Goal: Task Accomplishment & Management: Use online tool/utility

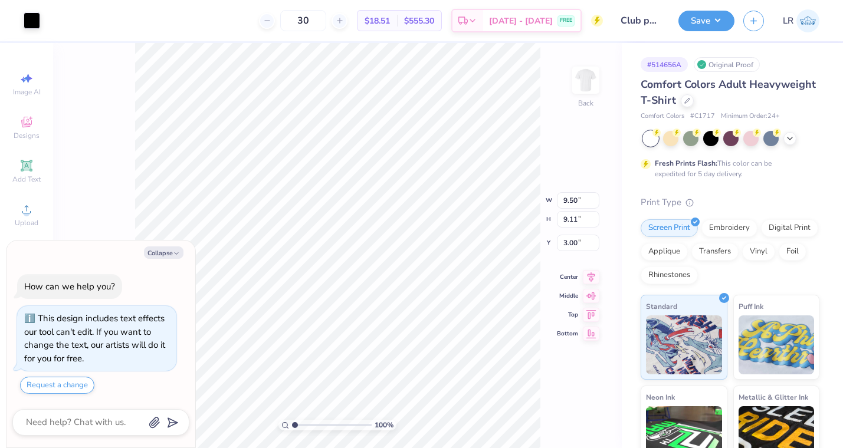
type textarea "x"
type input "0.50"
type textarea "x"
type input "7.56"
type input "7.25"
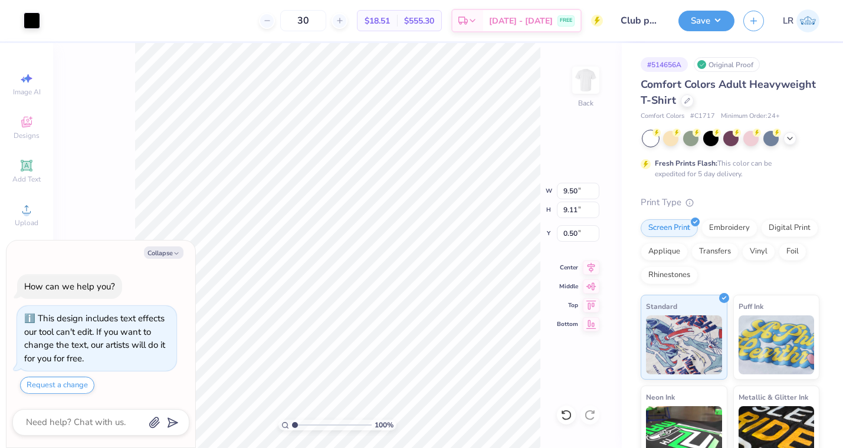
type input "2.36"
type textarea "x"
type input "0.50"
click at [705, 25] on button "Save" at bounding box center [706, 19] width 56 height 21
type textarea "x"
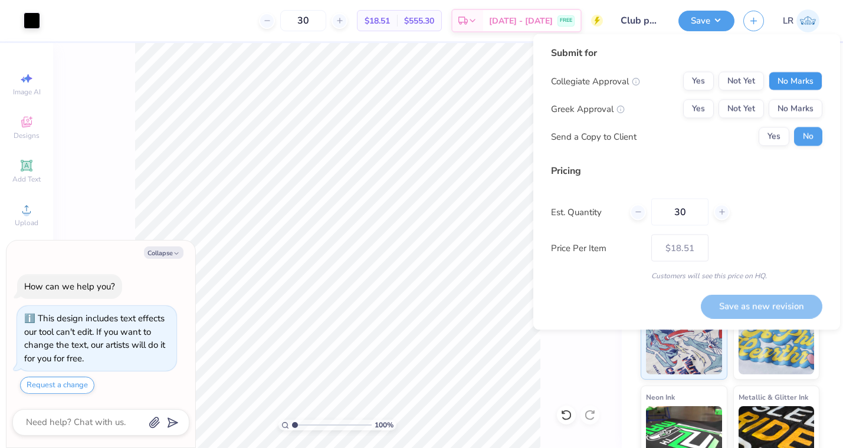
click at [790, 81] on button "No Marks" at bounding box center [795, 81] width 54 height 19
click at [790, 106] on button "No Marks" at bounding box center [795, 109] width 54 height 19
click at [739, 303] on button "Save as new revision" at bounding box center [761, 306] width 121 height 24
type input "$18.51"
type textarea "x"
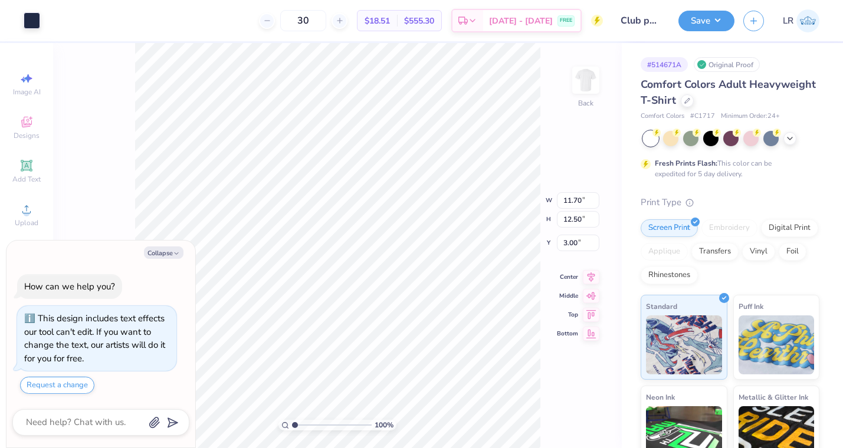
type textarea "x"
type input "11.66"
type input "12.47"
type input "3.03"
type textarea "x"
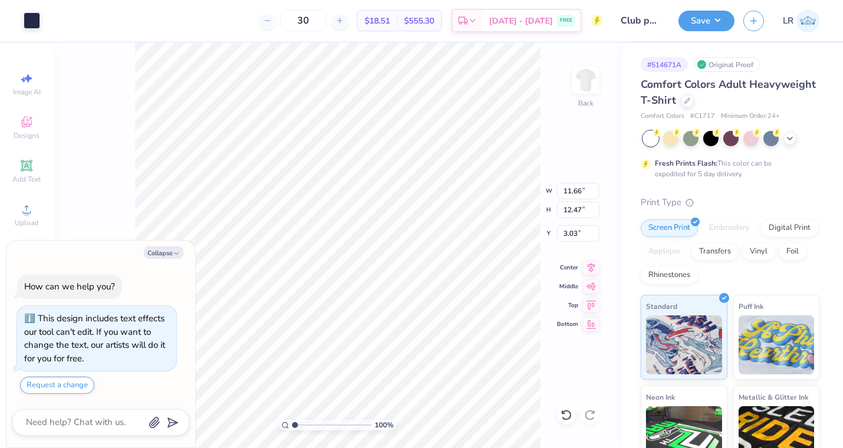
type input "3.00"
click at [686, 100] on icon at bounding box center [687, 100] width 6 height 6
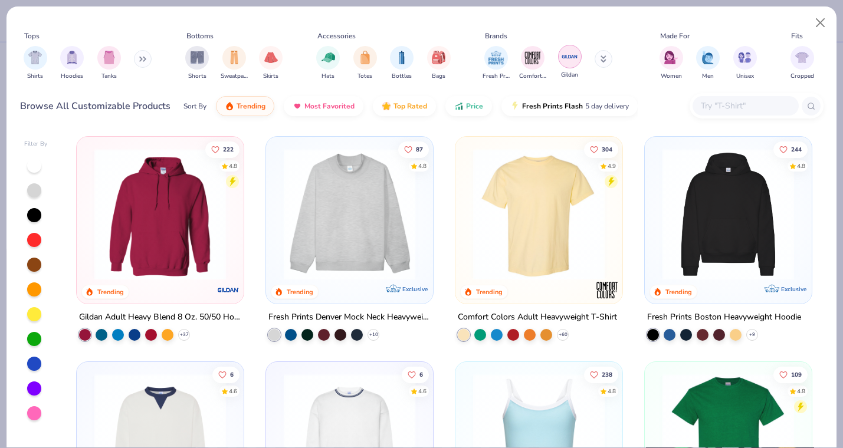
click at [566, 66] on div "filter for Gildan" at bounding box center [570, 57] width 24 height 24
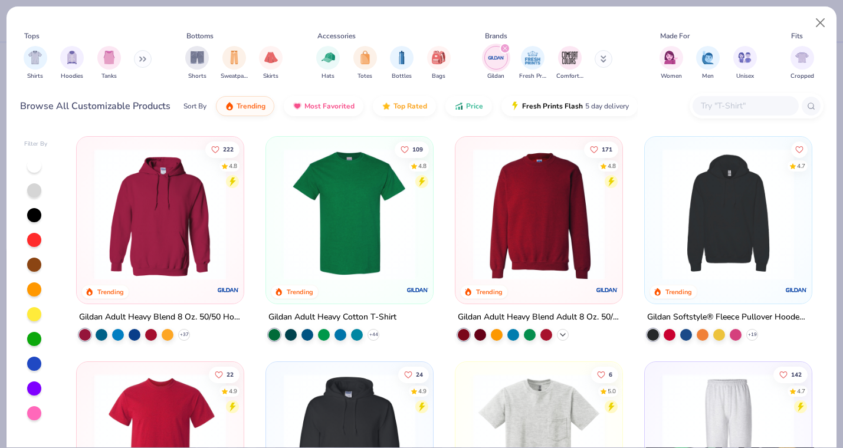
click at [564, 336] on icon at bounding box center [562, 334] width 9 height 9
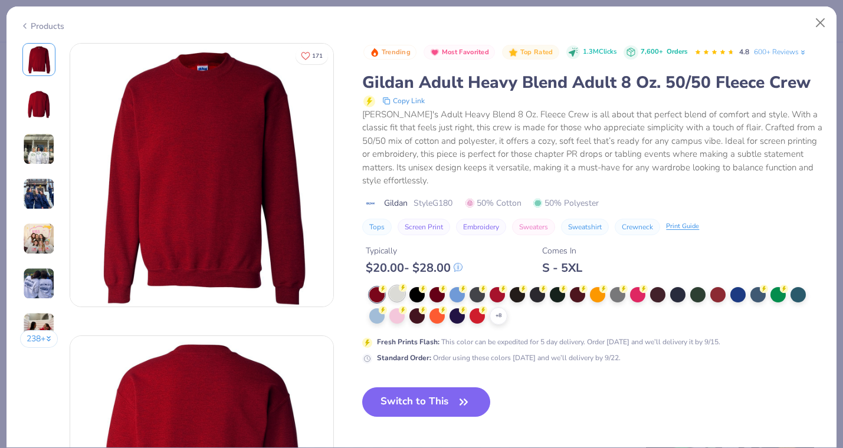
click at [398, 298] on div at bounding box center [396, 293] width 15 height 15
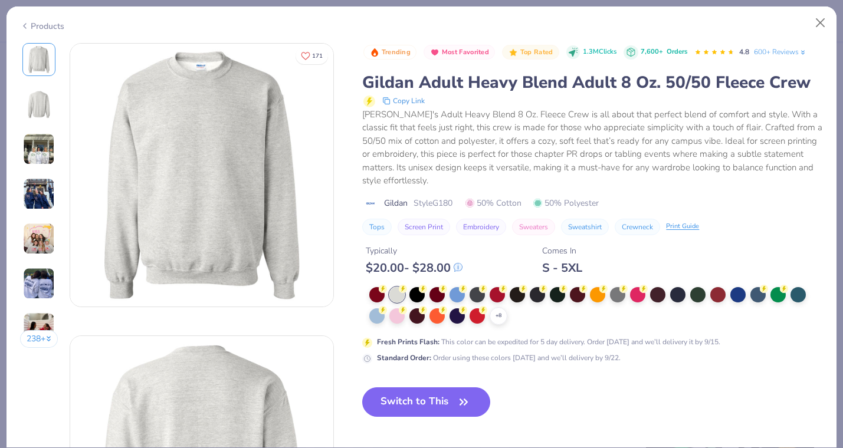
click at [488, 318] on div "+ 8" at bounding box center [596, 306] width 454 height 38
click at [488, 311] on div "+ 8" at bounding box center [596, 306] width 454 height 38
click at [494, 311] on div "+ 8" at bounding box center [499, 316] width 18 height 18
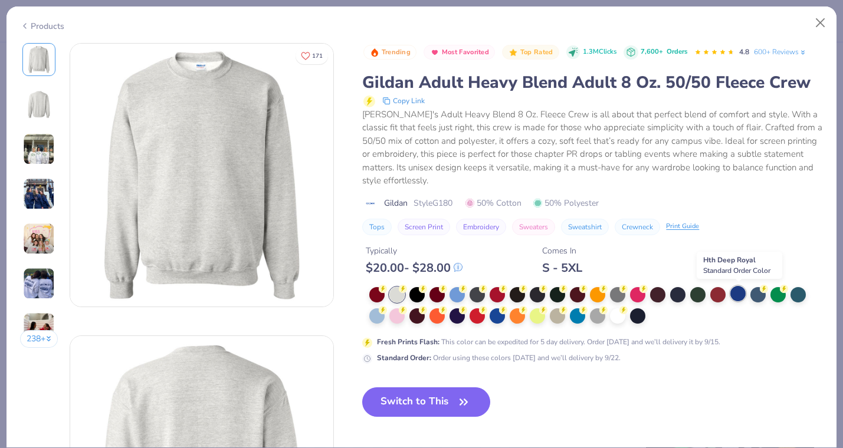
click at [740, 296] on div at bounding box center [737, 293] width 15 height 15
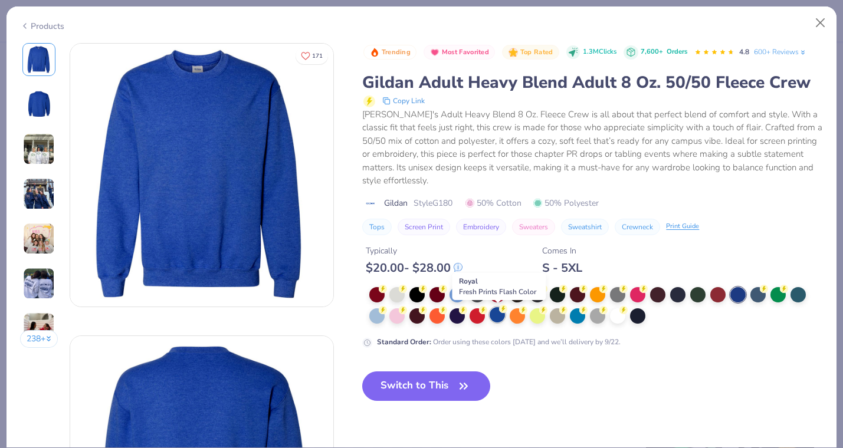
click at [500, 317] on div at bounding box center [497, 314] width 15 height 15
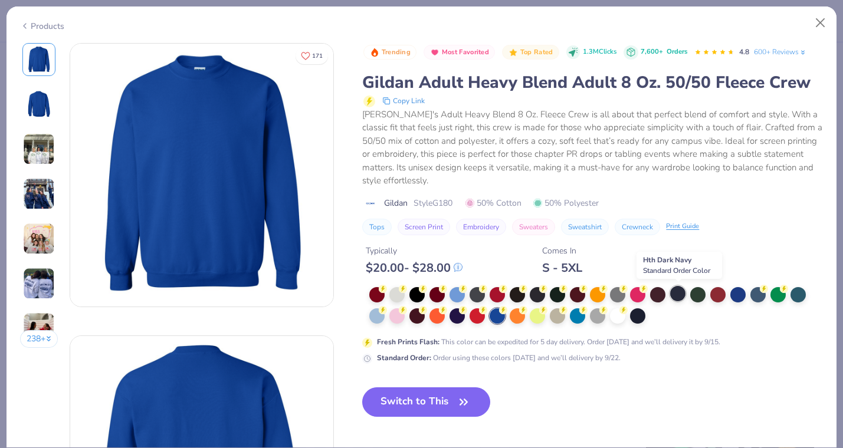
click at [676, 294] on div at bounding box center [677, 293] width 15 height 15
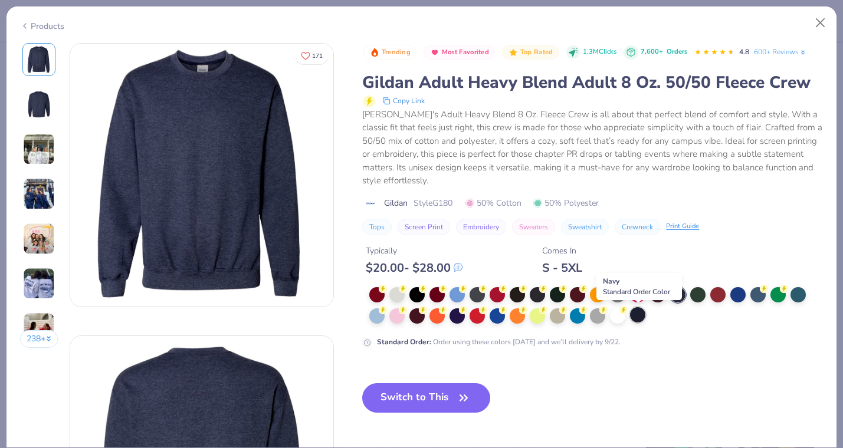
click at [638, 317] on div at bounding box center [637, 314] width 15 height 15
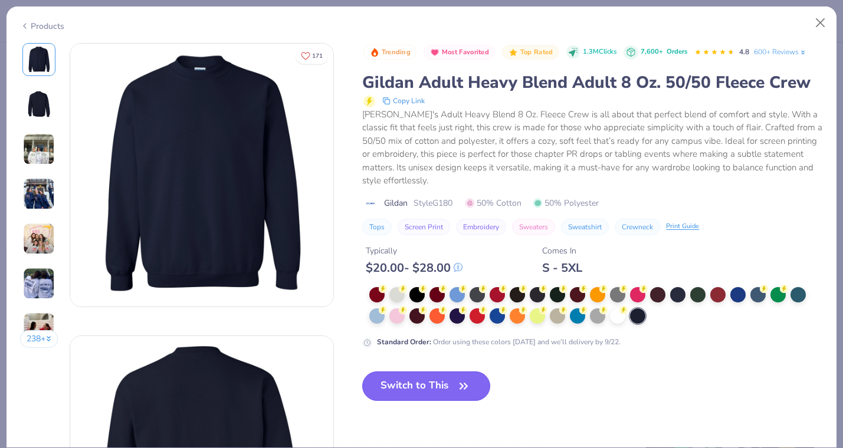
click at [416, 385] on button "Switch to This" at bounding box center [426, 386] width 128 height 29
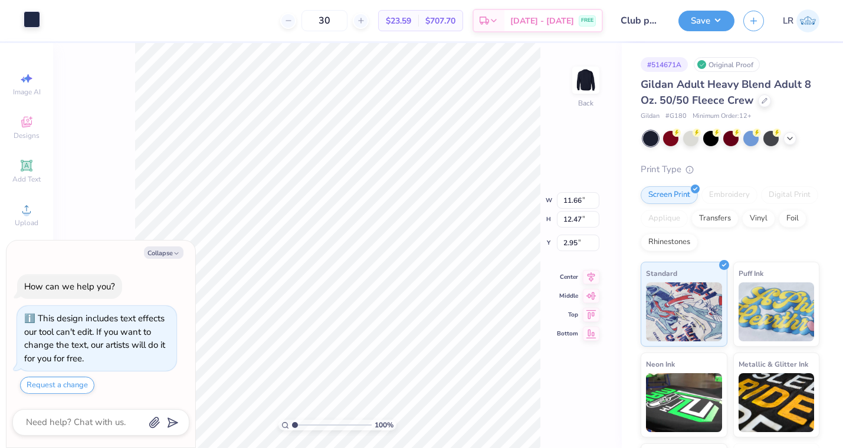
click at [34, 20] on div at bounding box center [32, 19] width 17 height 17
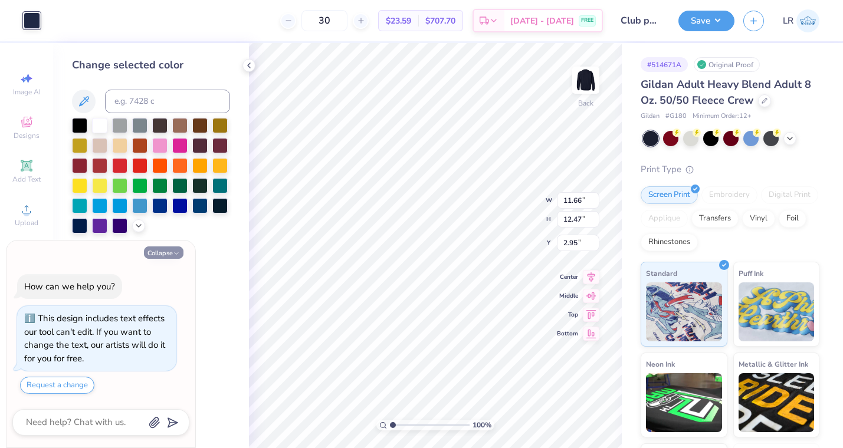
click at [162, 251] on button "Collapse" at bounding box center [164, 253] width 40 height 12
type textarea "x"
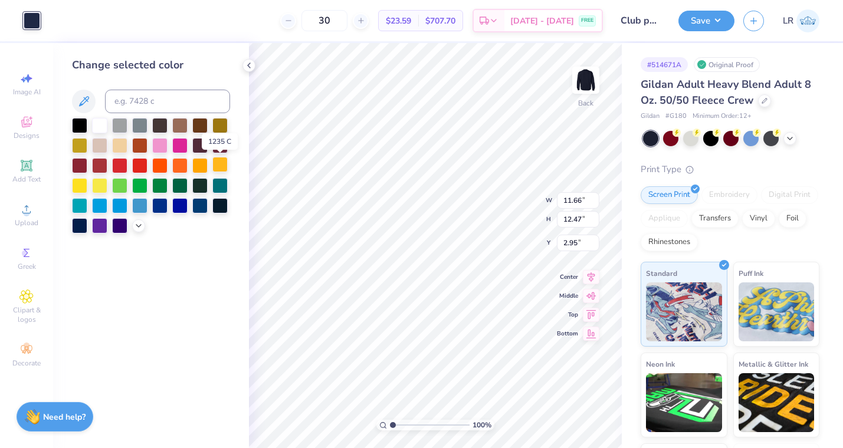
click at [220, 162] on div at bounding box center [219, 164] width 15 height 15
type input "3.00"
type input "12.33"
type input "13.18"
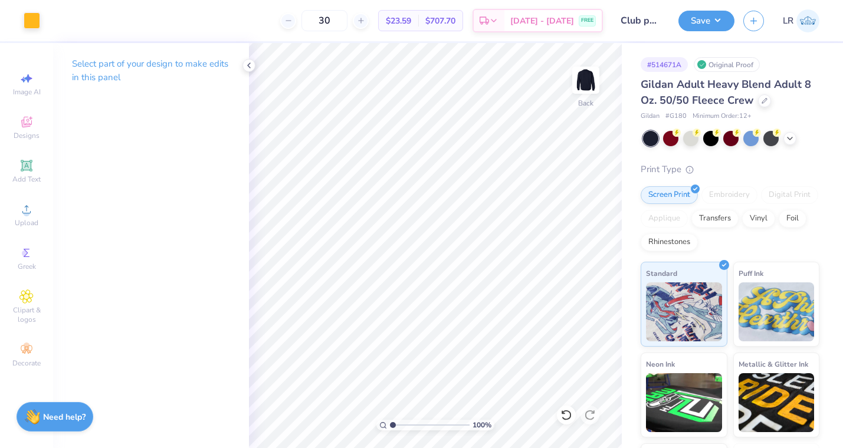
click at [697, 32] on div "Save LR" at bounding box center [760, 20] width 165 height 41
click at [704, 24] on button "Save" at bounding box center [706, 19] width 56 height 21
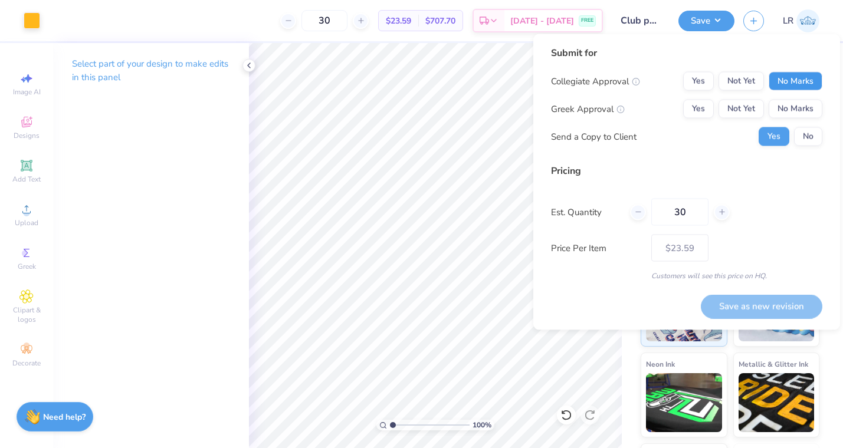
click at [806, 84] on button "No Marks" at bounding box center [795, 81] width 54 height 19
click at [806, 101] on button "No Marks" at bounding box center [795, 109] width 54 height 19
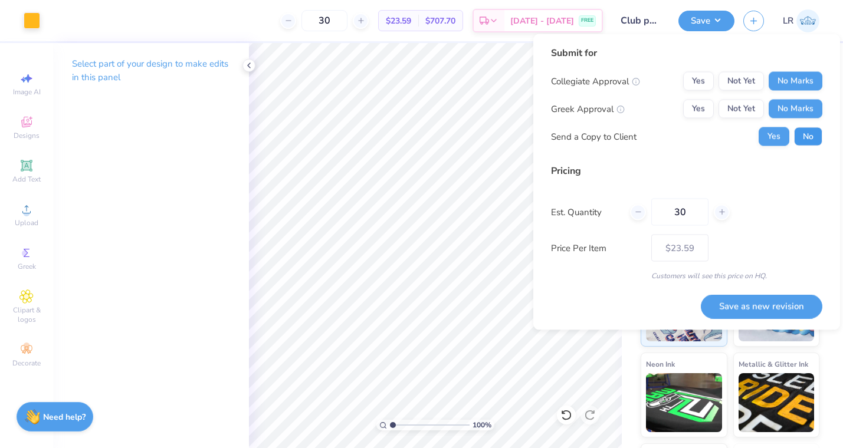
click at [806, 134] on button "No" at bounding box center [808, 136] width 28 height 19
click at [773, 310] on button "Save as new revision" at bounding box center [761, 306] width 121 height 24
type input "$23.59"
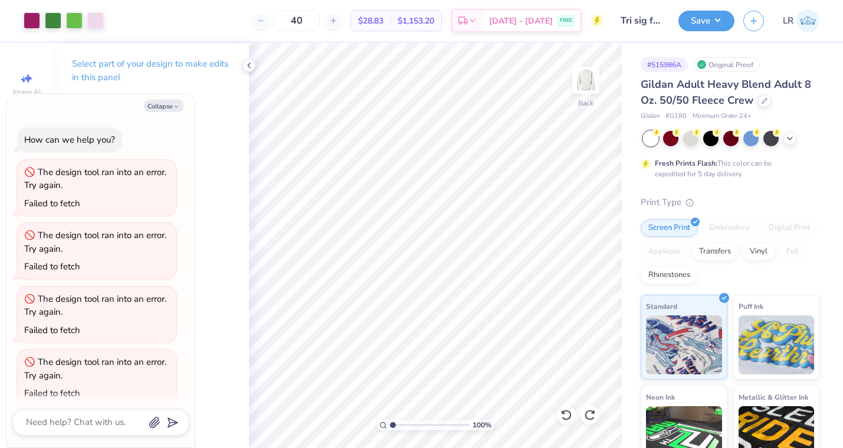
scroll to position [583, 0]
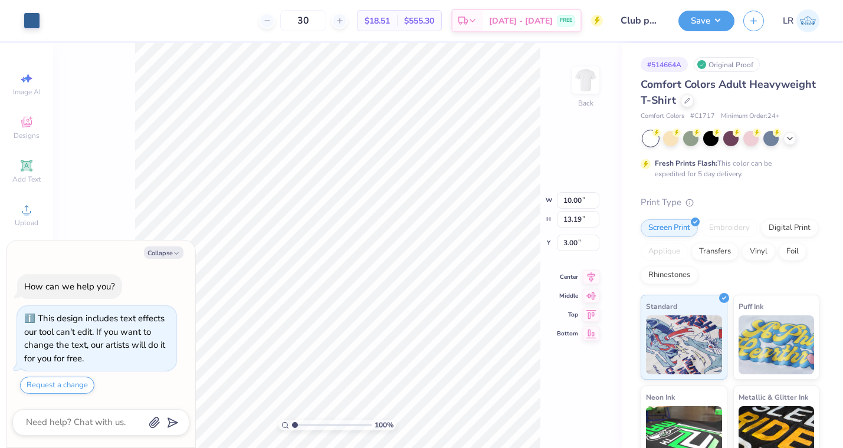
type textarea "x"
type input "8.01"
type input "10.57"
type input "5.62"
type textarea "x"
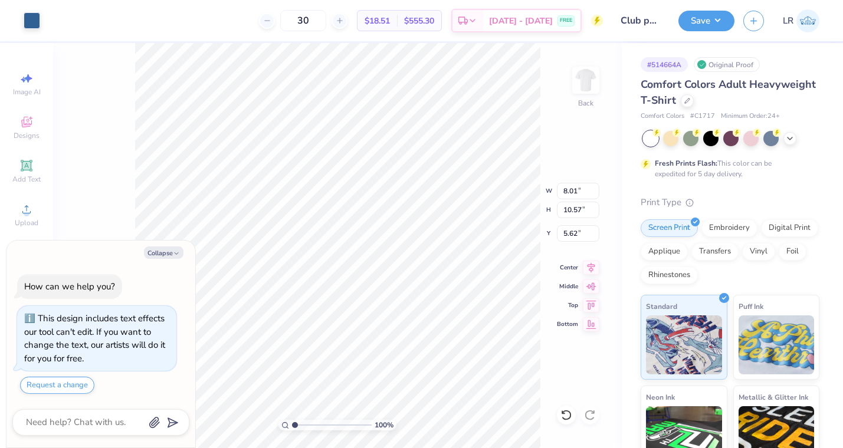
type input "3.00"
click at [689, 98] on div at bounding box center [687, 99] width 13 height 13
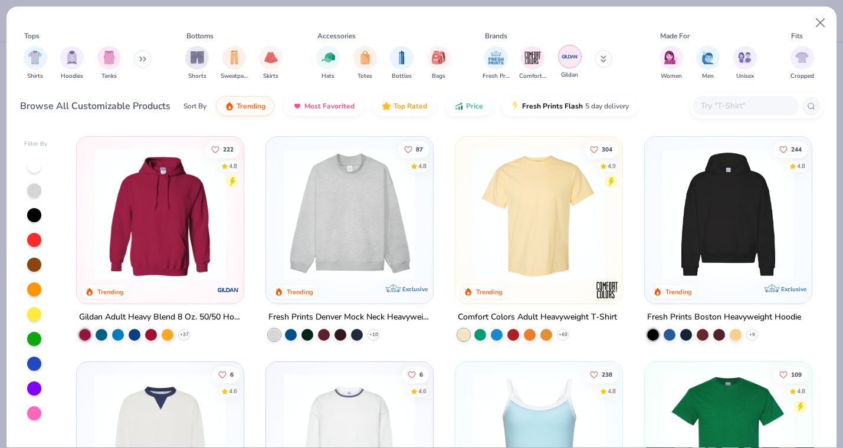
click at [570, 64] on img "filter for Gildan" at bounding box center [570, 57] width 18 height 18
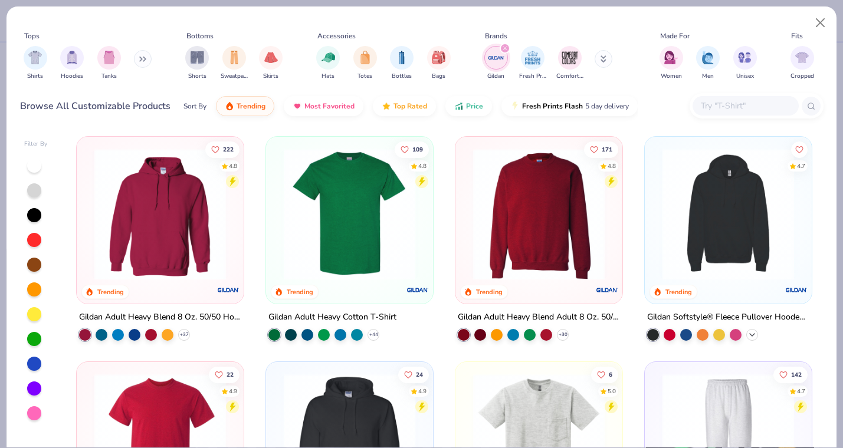
click at [755, 333] on icon at bounding box center [751, 334] width 9 height 9
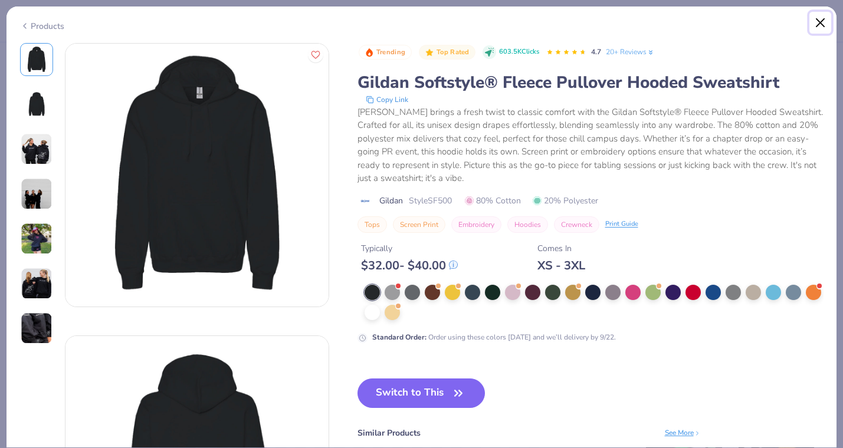
click at [821, 15] on button "Close" at bounding box center [820, 23] width 22 height 22
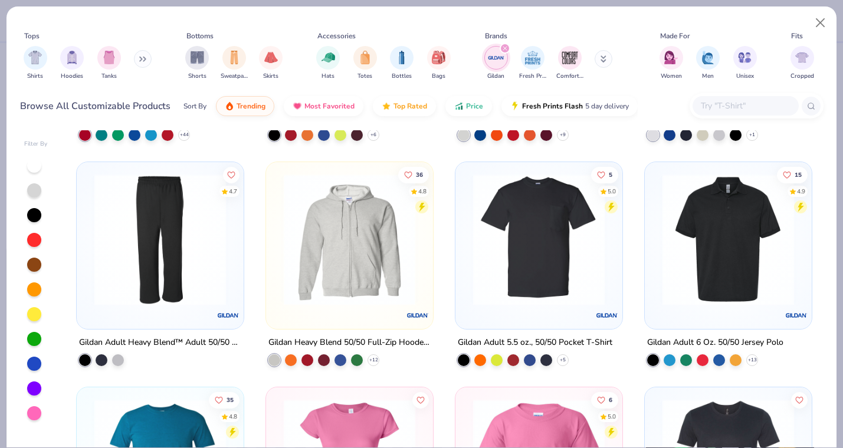
scroll to position [429, 0]
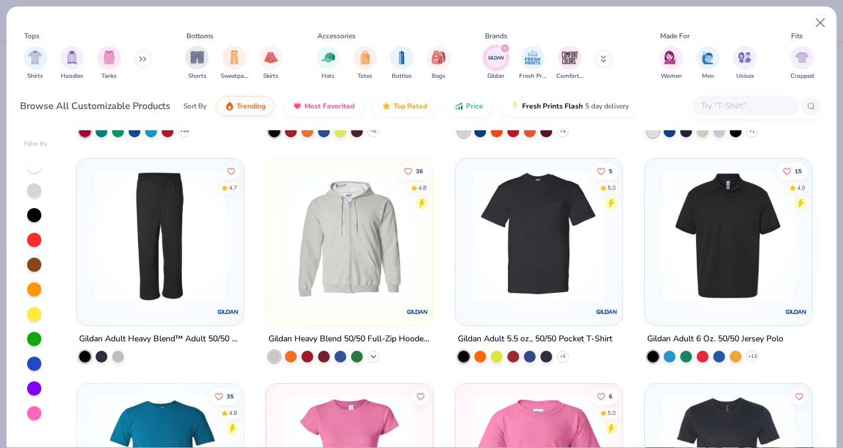
click at [377, 355] on icon at bounding box center [373, 356] width 9 height 9
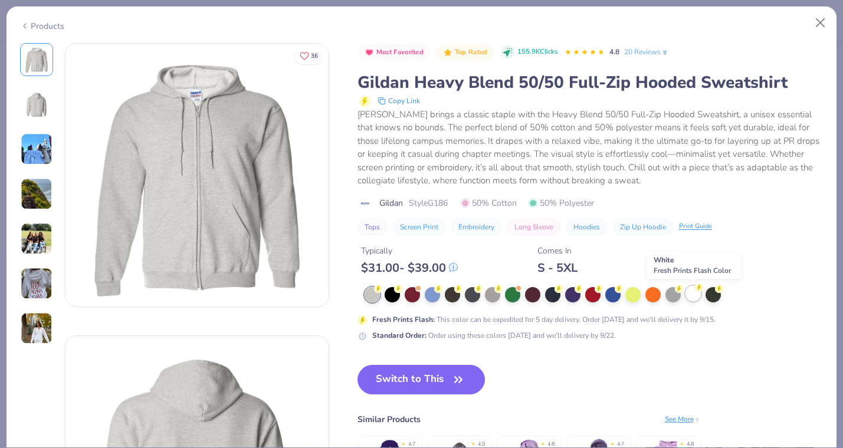
click at [693, 298] on div at bounding box center [692, 293] width 15 height 15
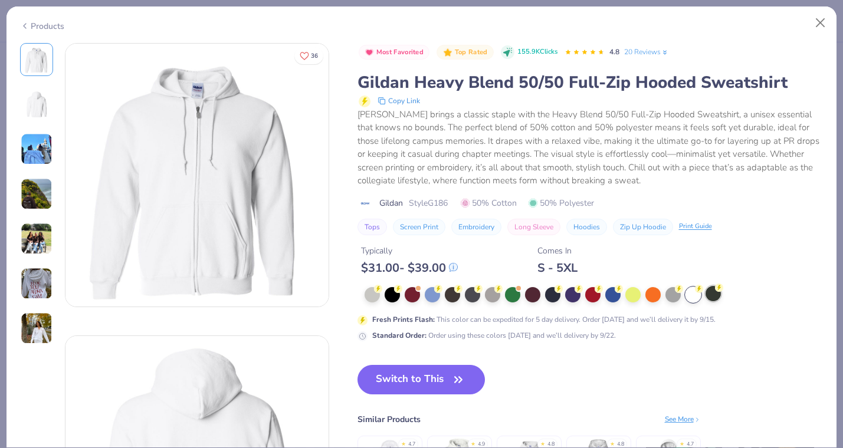
click at [713, 297] on div at bounding box center [712, 293] width 15 height 15
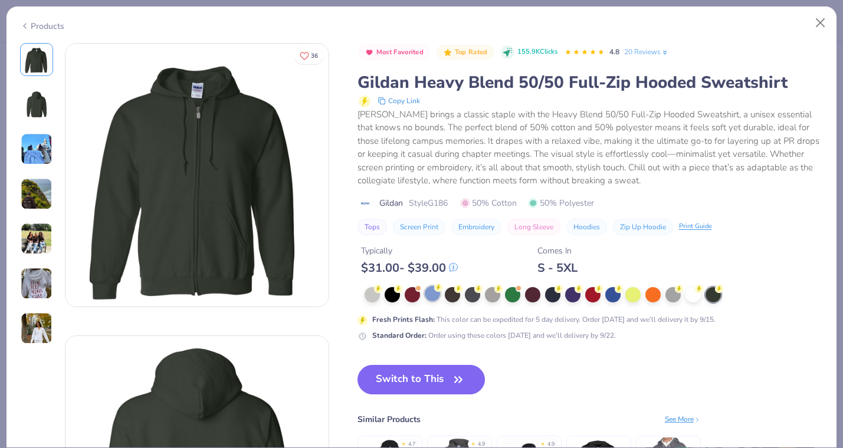
click at [435, 293] on div at bounding box center [432, 293] width 15 height 15
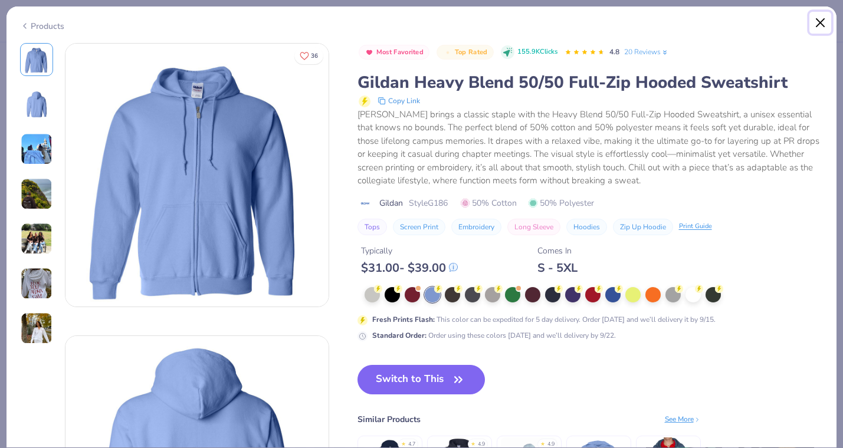
click at [820, 23] on button "Close" at bounding box center [820, 23] width 22 height 22
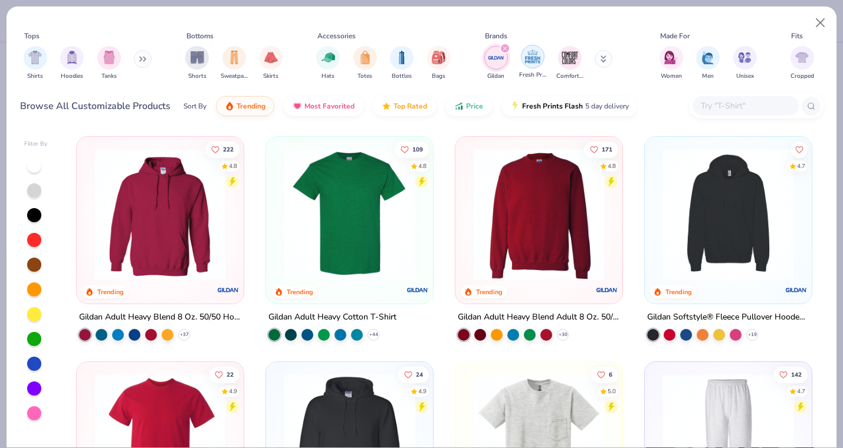
click at [537, 57] on img "filter for Fresh Prints" at bounding box center [533, 57] width 18 height 18
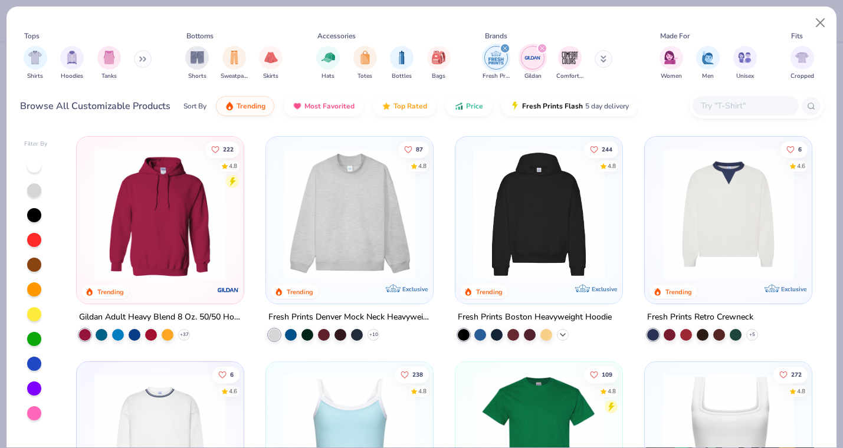
click at [563, 334] on icon at bounding box center [562, 334] width 9 height 9
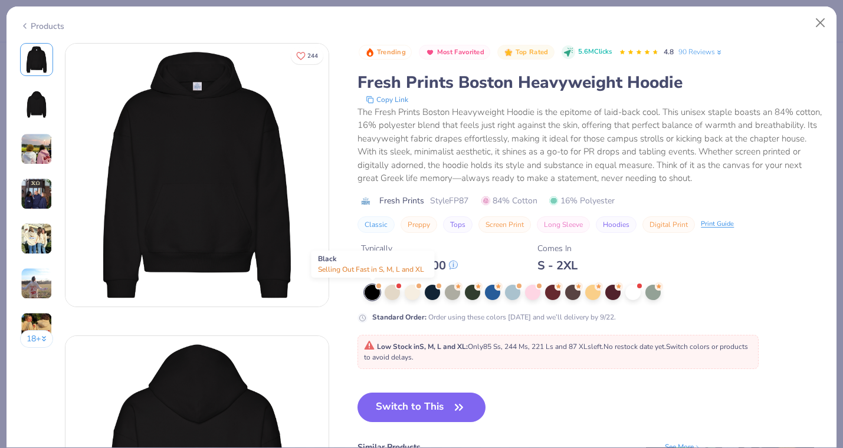
click at [370, 293] on div at bounding box center [371, 292] width 15 height 15
click at [418, 293] on div at bounding box center [412, 291] width 15 height 15
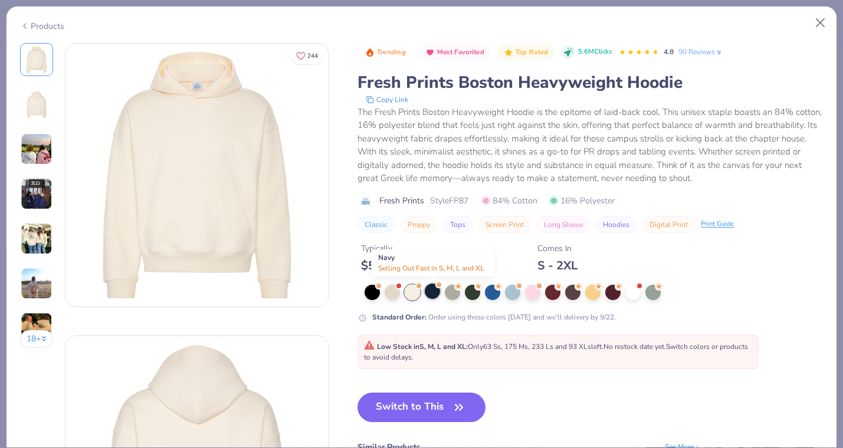
click at [435, 293] on div at bounding box center [432, 291] width 15 height 15
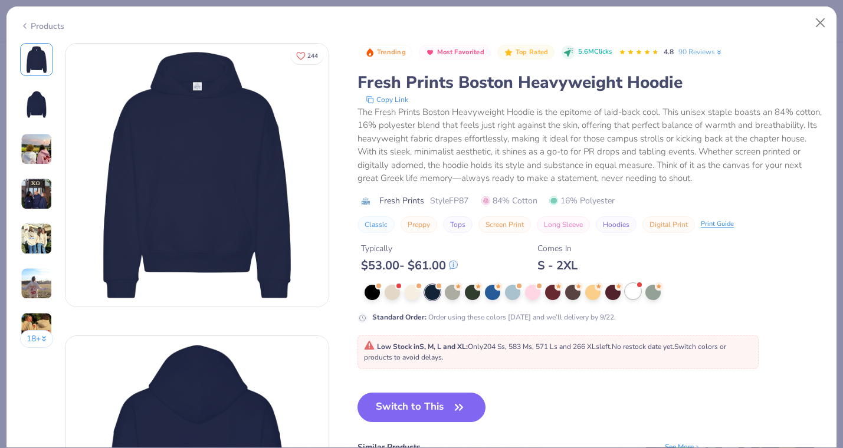
click at [638, 290] on div at bounding box center [632, 291] width 15 height 15
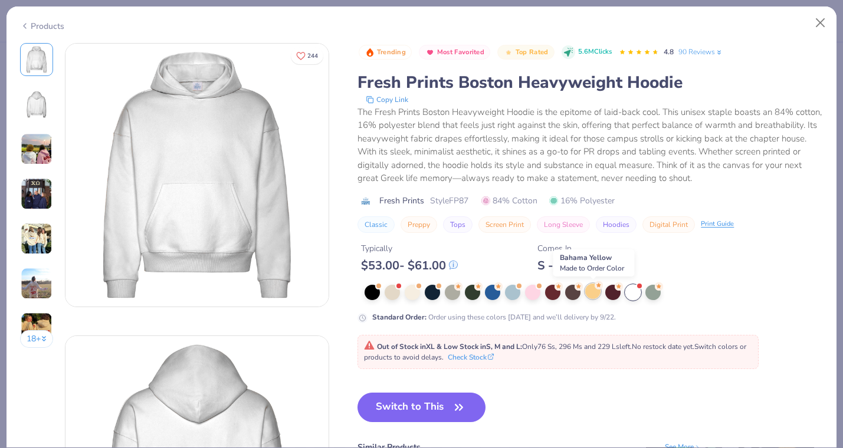
click at [597, 288] on circle at bounding box center [599, 285] width 8 height 8
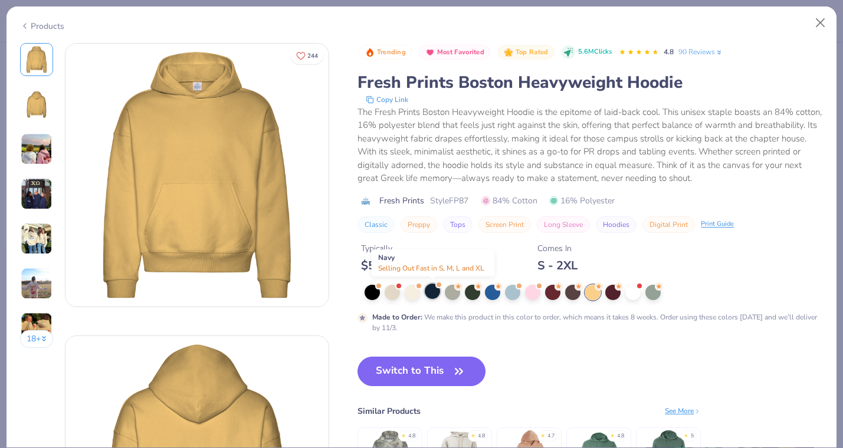
click at [438, 291] on div at bounding box center [432, 291] width 15 height 15
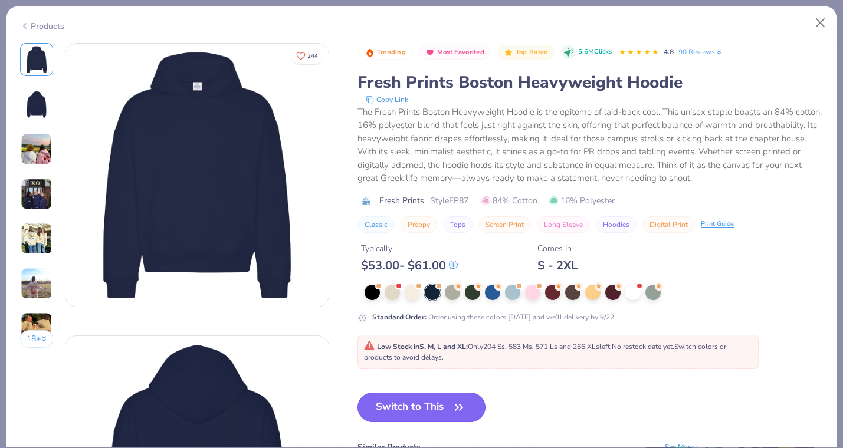
click at [437, 411] on button "Switch to This" at bounding box center [421, 407] width 128 height 29
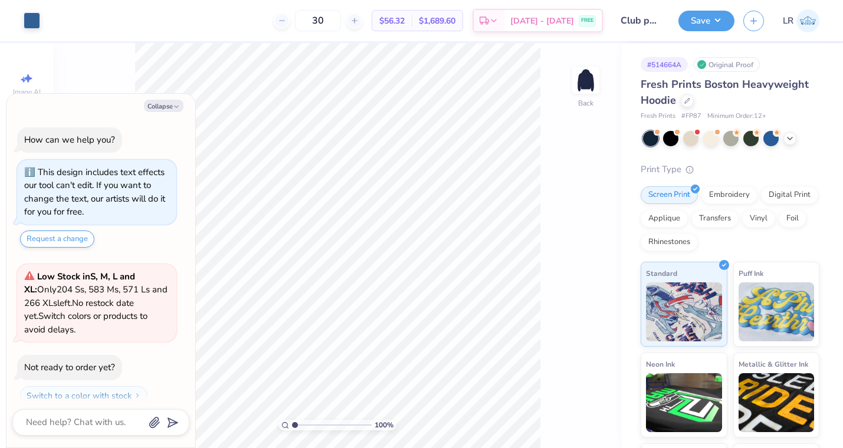
scroll to position [33, 0]
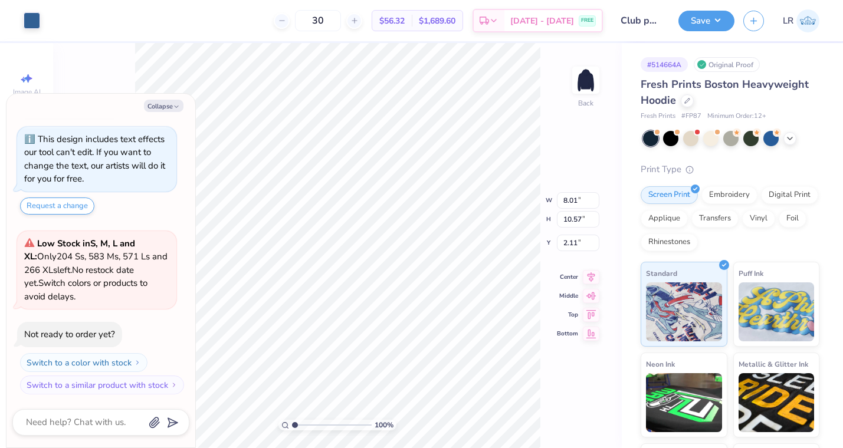
type textarea "x"
type input "2.43"
click at [163, 107] on button "Collapse" at bounding box center [164, 106] width 40 height 12
type textarea "x"
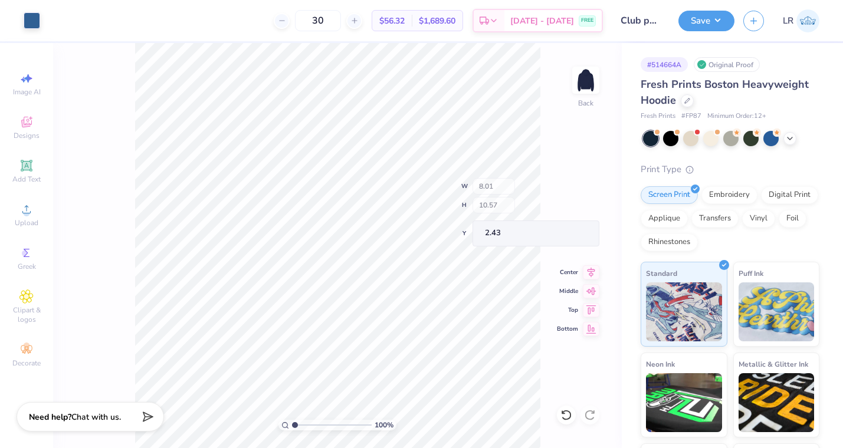
click at [501, 185] on div "100 % Back W 8.01 H 10.57 Y 2.43 Center Middle Top Bottom" at bounding box center [337, 245] width 569 height 405
click at [685, 102] on icon at bounding box center [687, 100] width 6 height 6
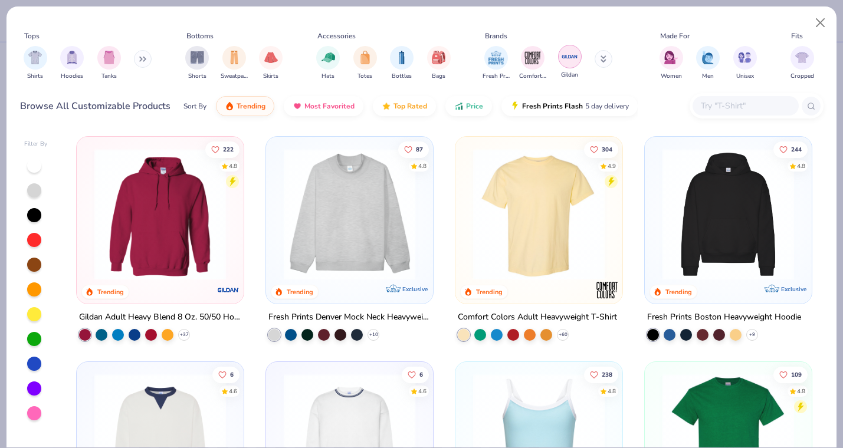
click at [567, 58] on img "filter for Gildan" at bounding box center [570, 57] width 18 height 18
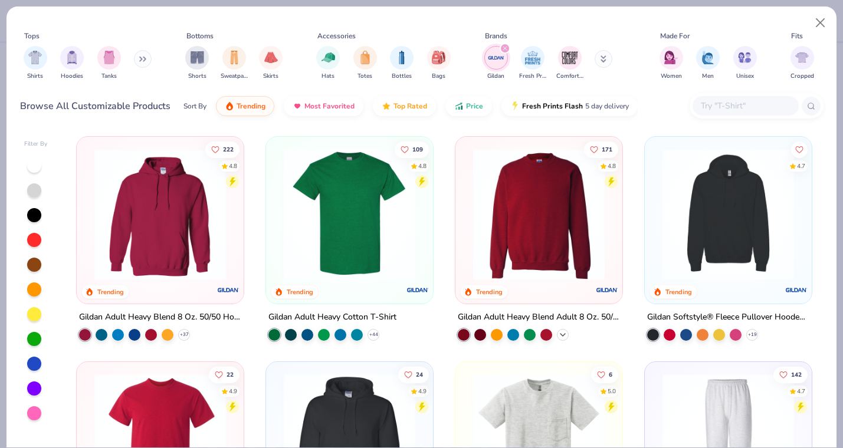
click at [562, 334] on polyline at bounding box center [562, 335] width 5 height 2
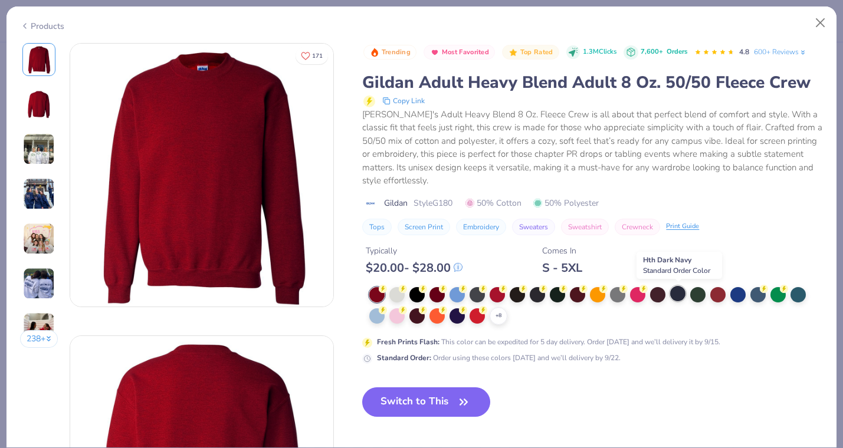
click at [679, 292] on div at bounding box center [677, 293] width 15 height 15
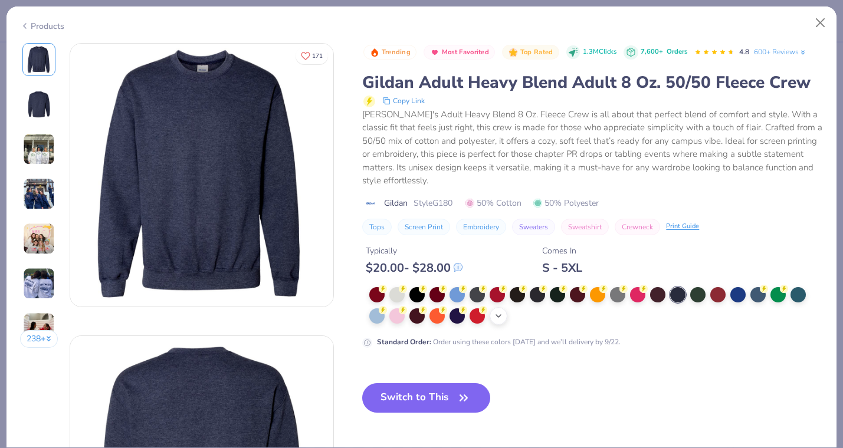
click at [499, 317] on polyline at bounding box center [498, 316] width 5 height 2
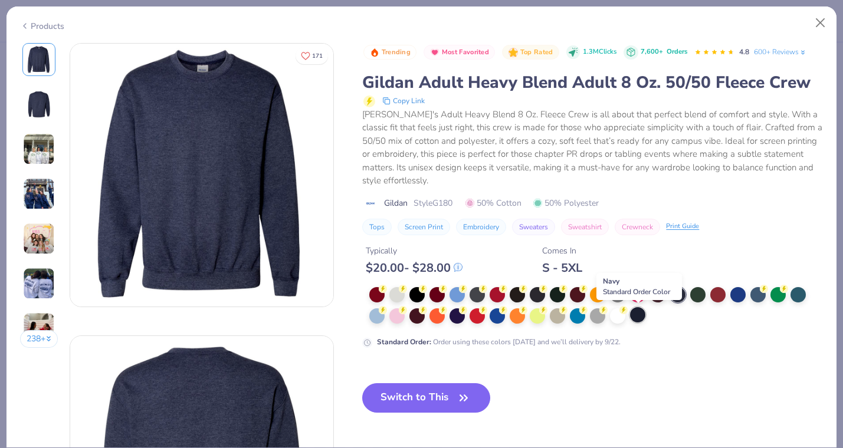
click at [639, 318] on div at bounding box center [637, 314] width 15 height 15
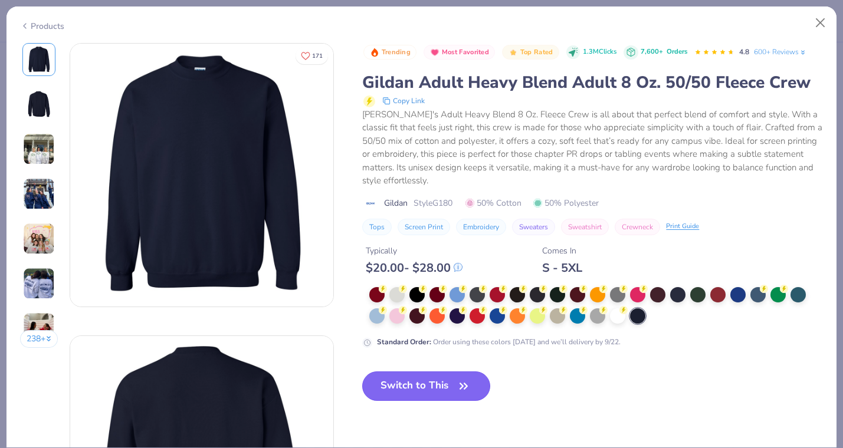
click at [449, 382] on button "Switch to This" at bounding box center [426, 386] width 128 height 29
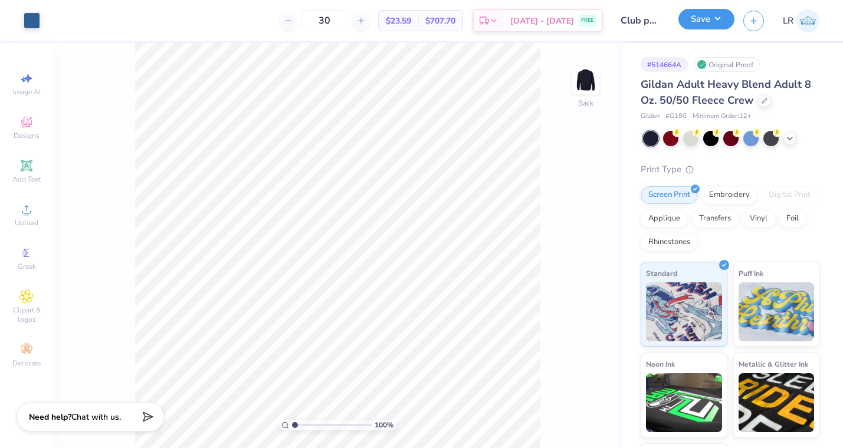
click at [708, 20] on button "Save" at bounding box center [706, 19] width 56 height 21
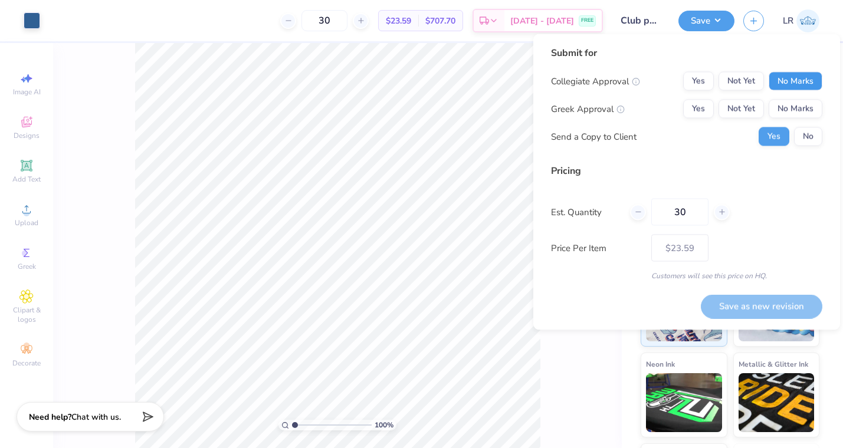
click at [791, 81] on button "No Marks" at bounding box center [795, 81] width 54 height 19
click at [791, 111] on button "No Marks" at bounding box center [795, 109] width 54 height 19
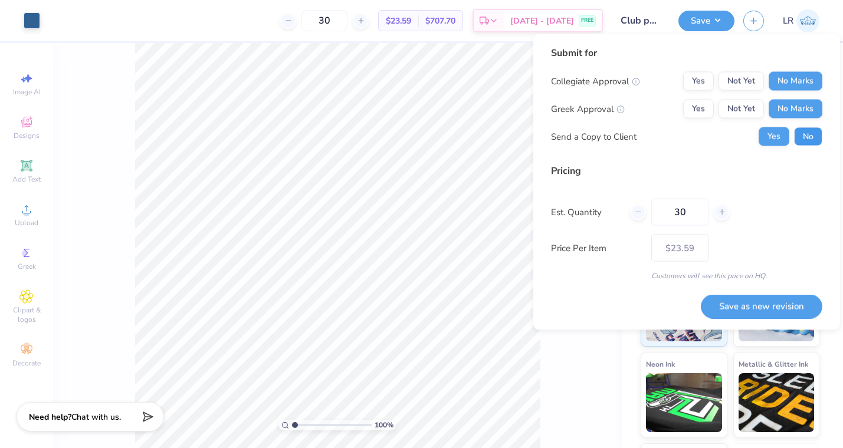
click at [817, 134] on button "No" at bounding box center [808, 136] width 28 height 19
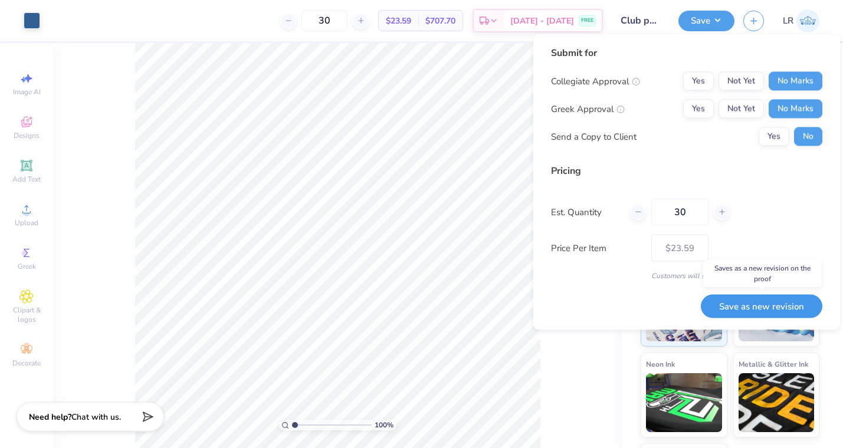
click at [758, 307] on button "Save as new revision" at bounding box center [761, 306] width 121 height 24
type input "$23.59"
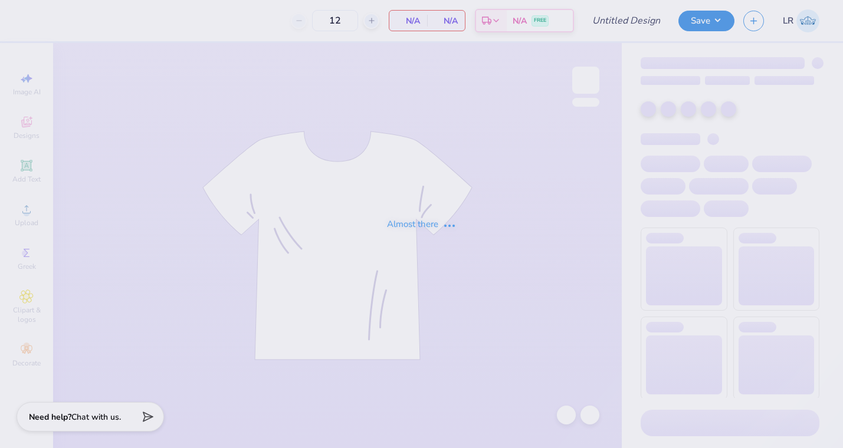
type input "club powerlifting"
type input "30"
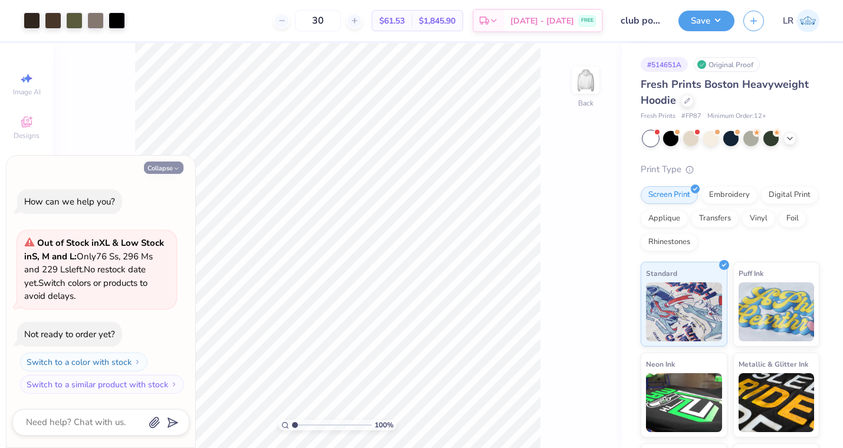
click at [171, 165] on button "Collapse" at bounding box center [164, 168] width 40 height 12
type textarea "x"
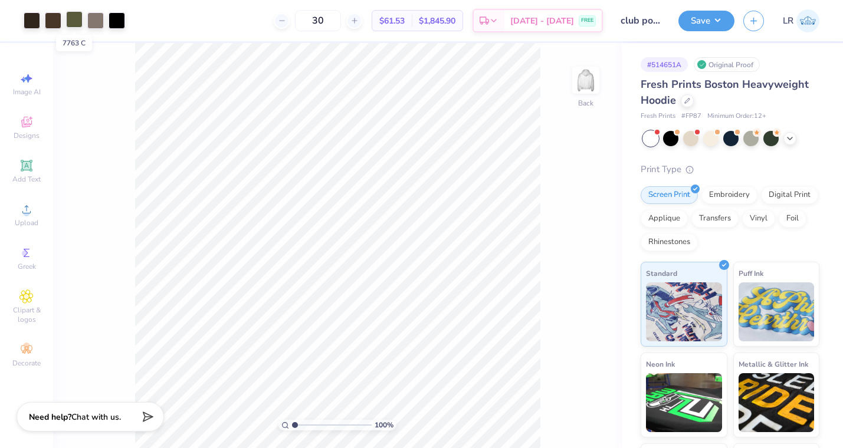
click at [77, 19] on div at bounding box center [74, 19] width 17 height 17
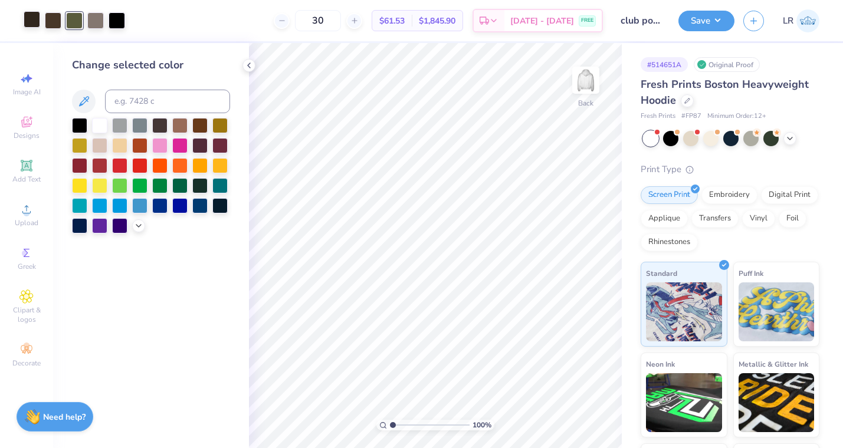
click at [30, 18] on div at bounding box center [32, 19] width 17 height 17
click at [80, 123] on div at bounding box center [79, 124] width 15 height 15
click at [50, 20] on div at bounding box center [53, 19] width 17 height 17
click at [78, 120] on div at bounding box center [79, 124] width 15 height 15
click at [50, 22] on div at bounding box center [53, 19] width 17 height 17
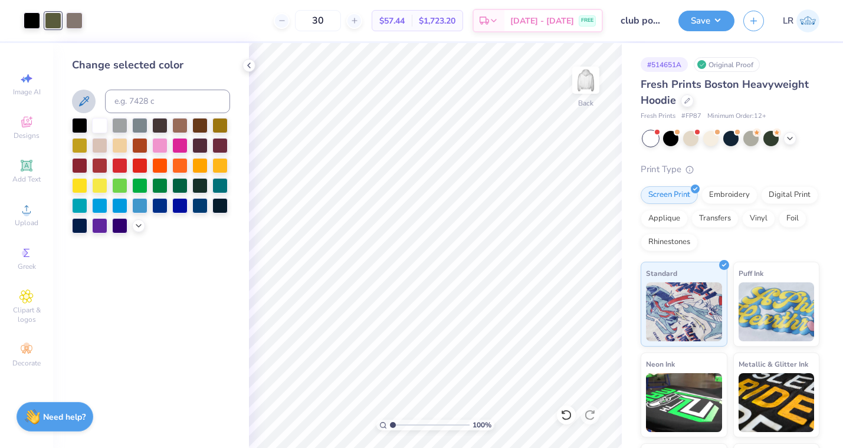
click at [81, 118] on div at bounding box center [79, 125] width 15 height 15
click at [49, 18] on div at bounding box center [53, 19] width 17 height 17
click at [78, 124] on div at bounding box center [79, 124] width 15 height 15
click at [27, 17] on div at bounding box center [32, 20] width 17 height 17
click at [135, 224] on icon at bounding box center [138, 224] width 9 height 9
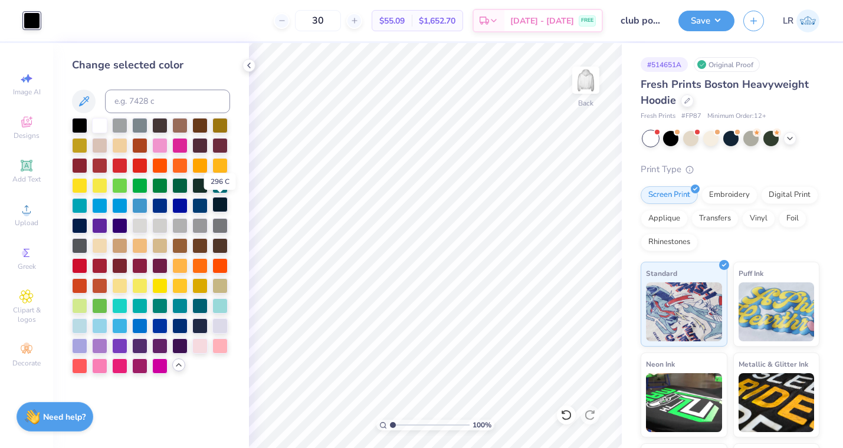
click at [221, 205] on div at bounding box center [219, 204] width 15 height 15
click at [219, 203] on div at bounding box center [219, 204] width 15 height 15
click at [79, 224] on div at bounding box center [79, 224] width 15 height 15
click at [179, 325] on div at bounding box center [179, 324] width 15 height 15
click at [689, 99] on icon at bounding box center [687, 100] width 6 height 6
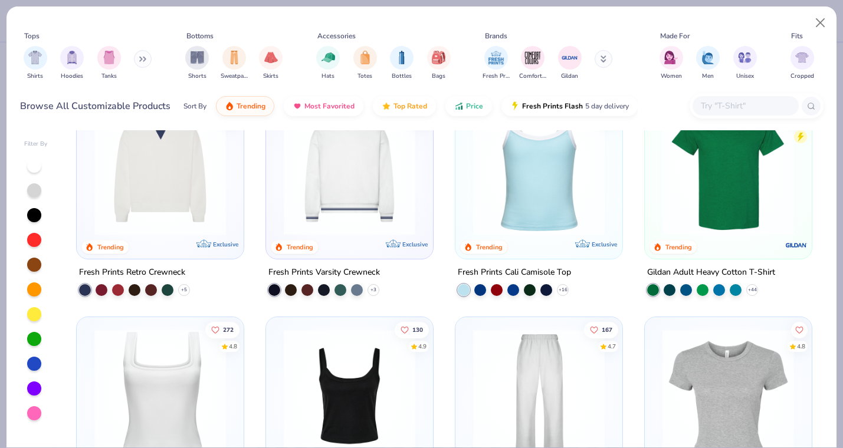
scroll to position [266, 0]
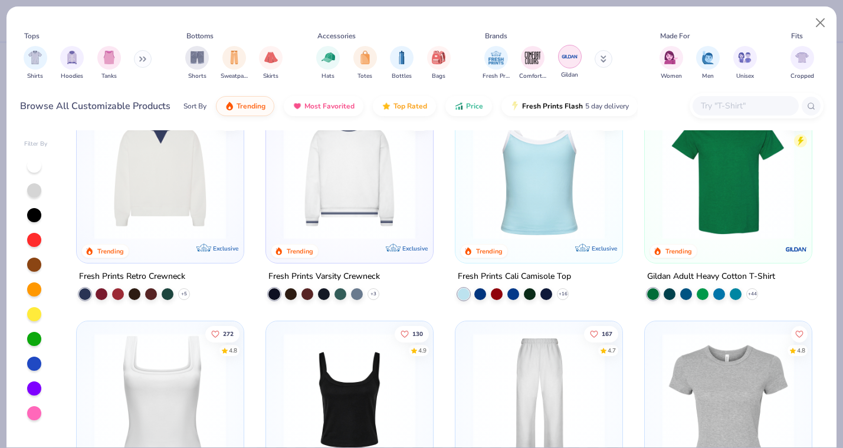
click at [569, 58] on img "filter for Gildan" at bounding box center [570, 57] width 18 height 18
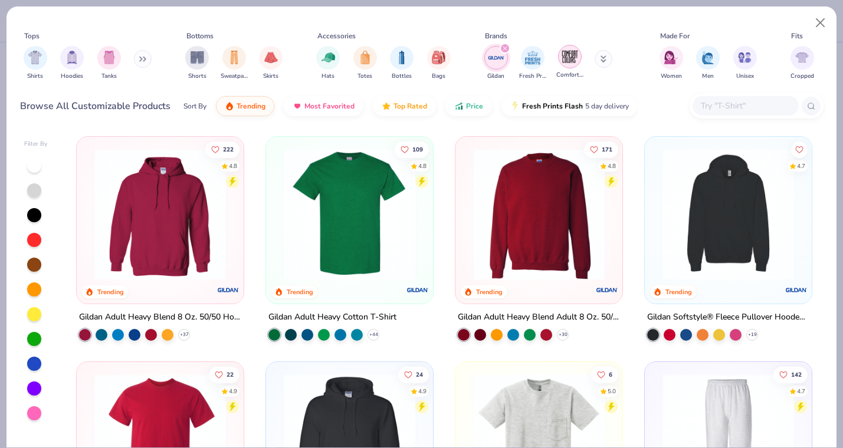
click at [570, 58] on img "filter for Comfort Colors" at bounding box center [570, 57] width 18 height 18
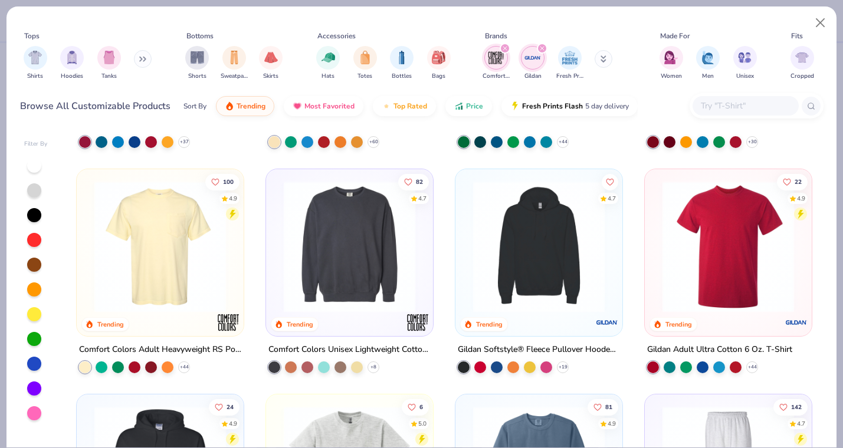
scroll to position [194, 0]
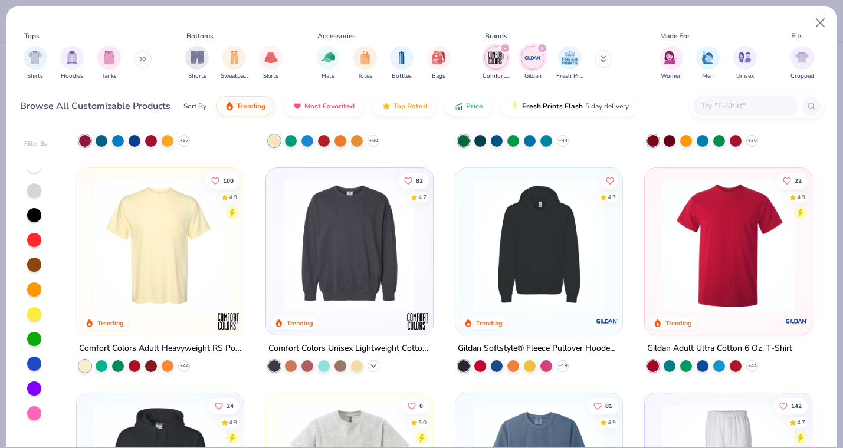
click at [376, 363] on icon at bounding box center [373, 366] width 9 height 9
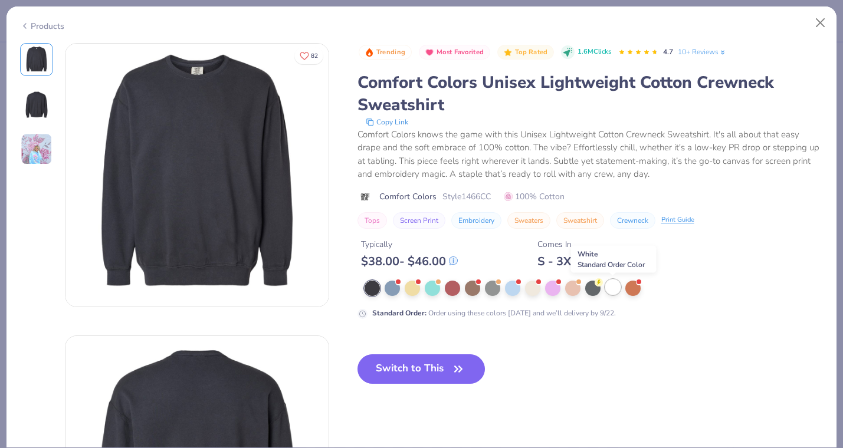
click at [614, 291] on div at bounding box center [612, 287] width 15 height 15
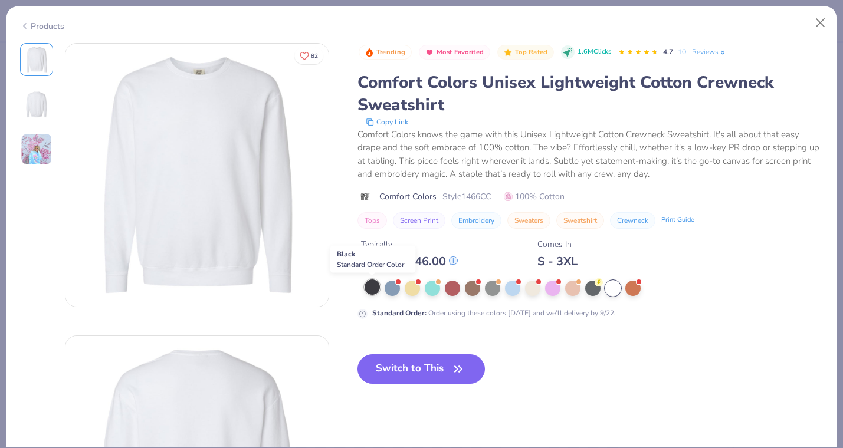
click at [376, 290] on div at bounding box center [371, 287] width 15 height 15
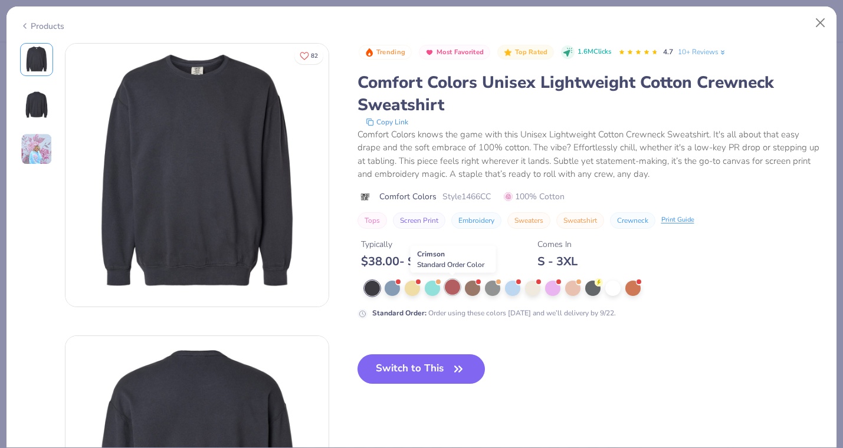
click at [454, 288] on div at bounding box center [452, 287] width 15 height 15
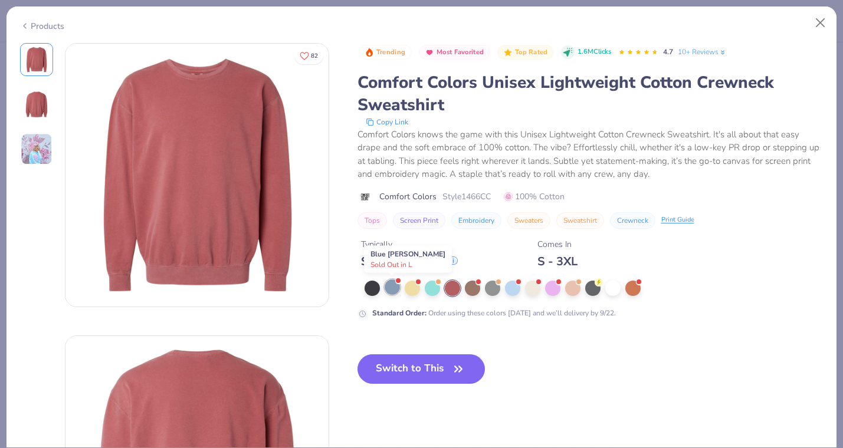
click at [388, 290] on div at bounding box center [392, 287] width 15 height 15
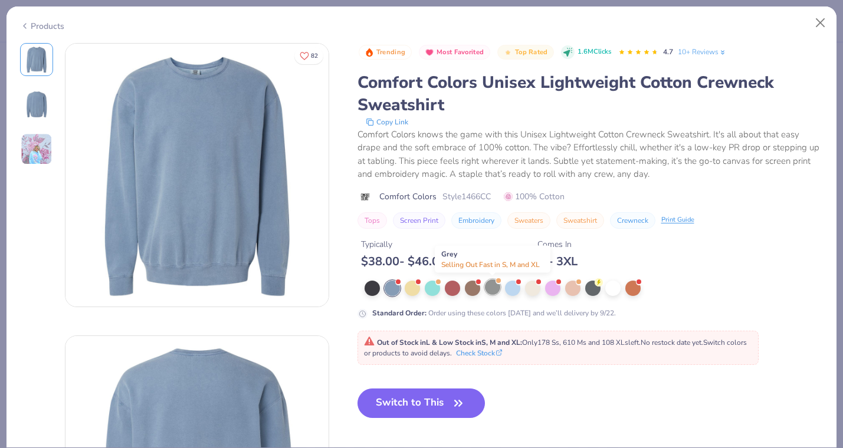
click at [495, 288] on div at bounding box center [492, 287] width 15 height 15
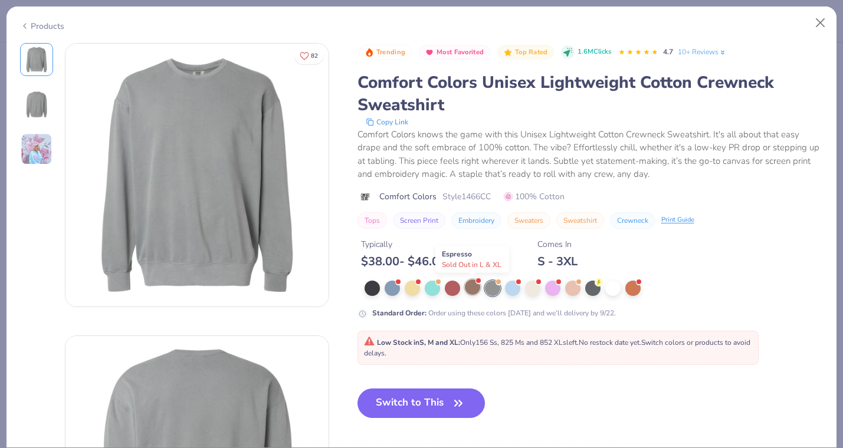
click at [476, 286] on div at bounding box center [472, 287] width 15 height 15
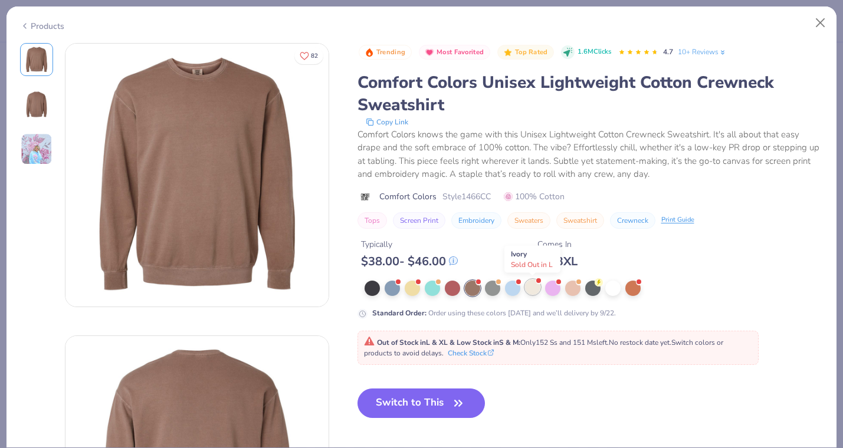
click at [535, 288] on div at bounding box center [532, 287] width 15 height 15
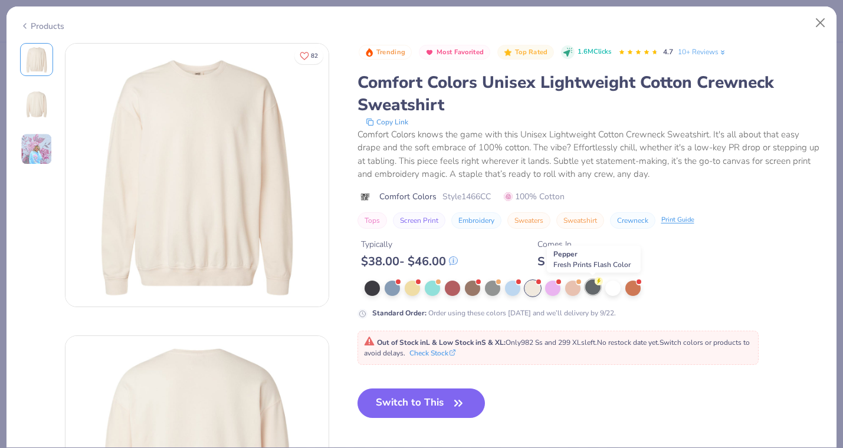
click at [596, 288] on div at bounding box center [592, 287] width 15 height 15
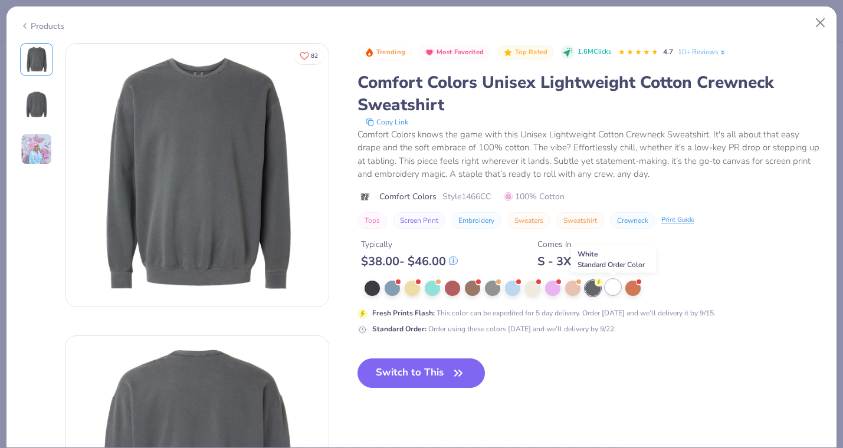
click at [612, 288] on div at bounding box center [612, 287] width 15 height 15
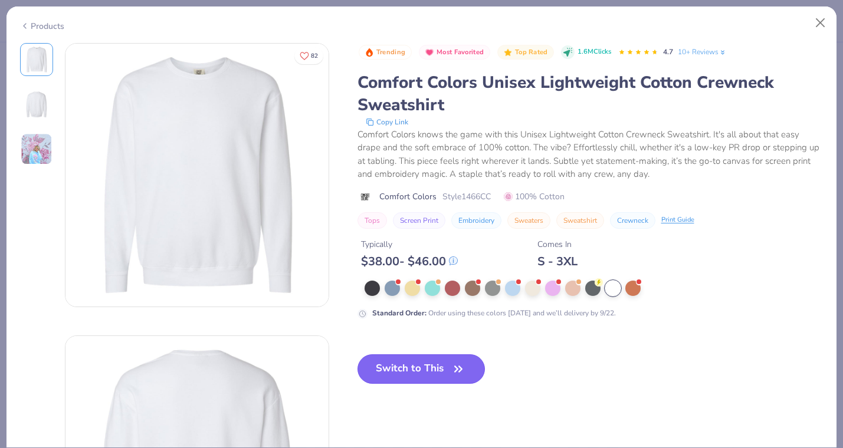
click at [409, 368] on button "Switch to This" at bounding box center [421, 368] width 128 height 29
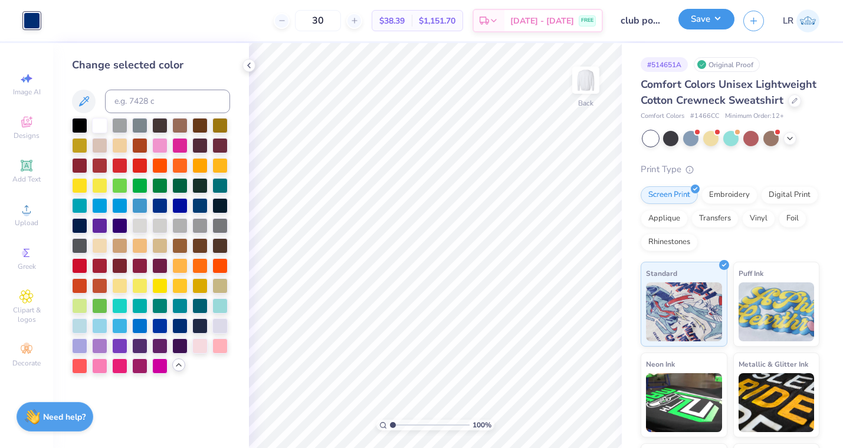
click at [707, 23] on button "Save" at bounding box center [706, 19] width 56 height 21
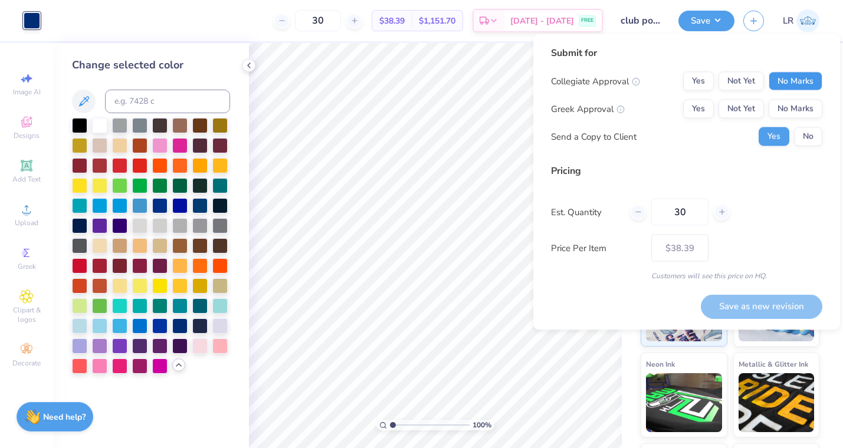
click at [784, 83] on button "No Marks" at bounding box center [795, 81] width 54 height 19
click at [790, 106] on button "No Marks" at bounding box center [795, 109] width 54 height 19
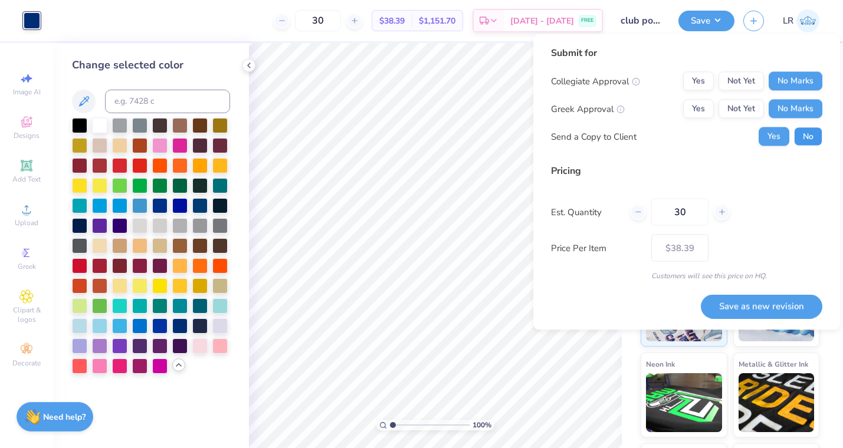
click at [813, 143] on button "No" at bounding box center [808, 136] width 28 height 19
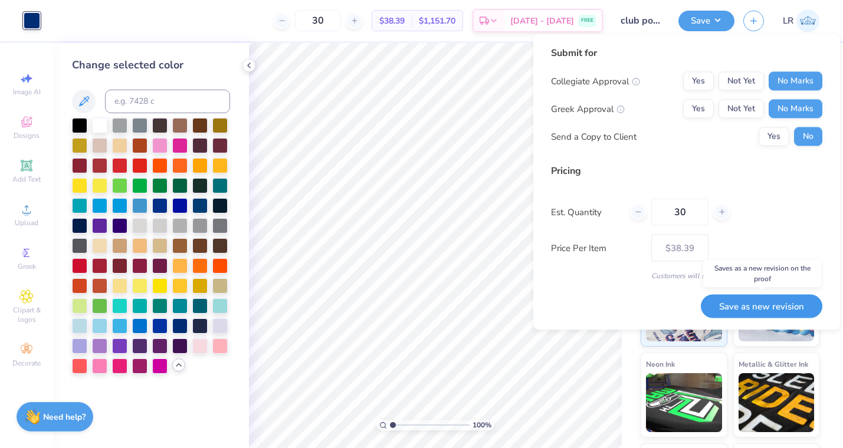
click at [764, 306] on button "Save as new revision" at bounding box center [761, 306] width 121 height 24
type input "$38.39"
